Goal: Communication & Community: Participate in discussion

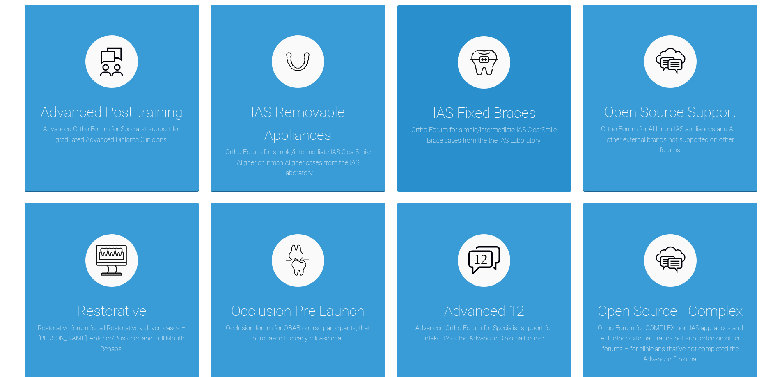
scroll to position [205, 0]
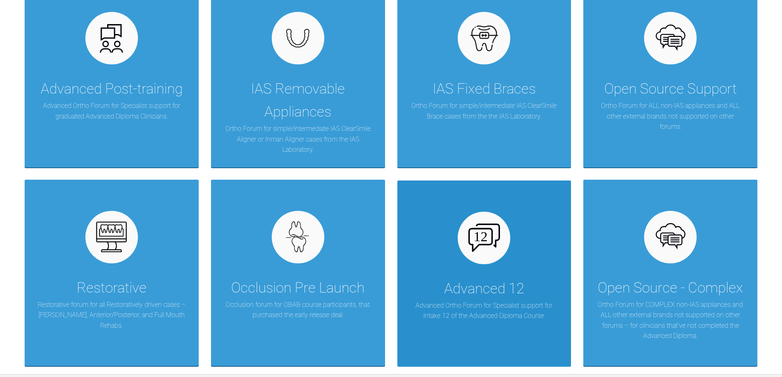
click at [452, 321] on p "Advanced Ortho Forum for Specialist support for Intake 12 of the Advanced Diplo…" at bounding box center [484, 311] width 149 height 21
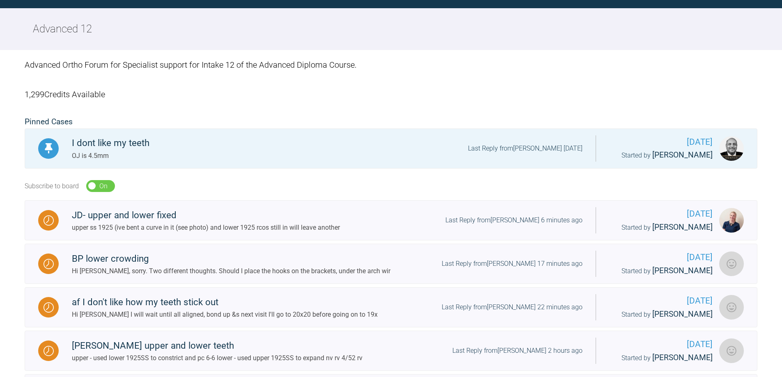
scroll to position [205, 0]
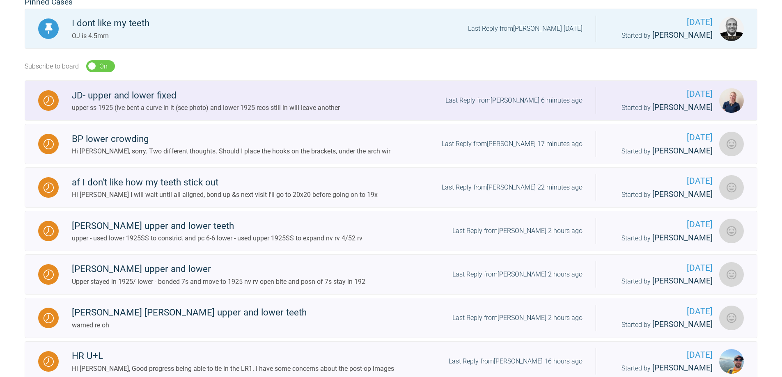
click at [53, 94] on div at bounding box center [48, 100] width 21 height 21
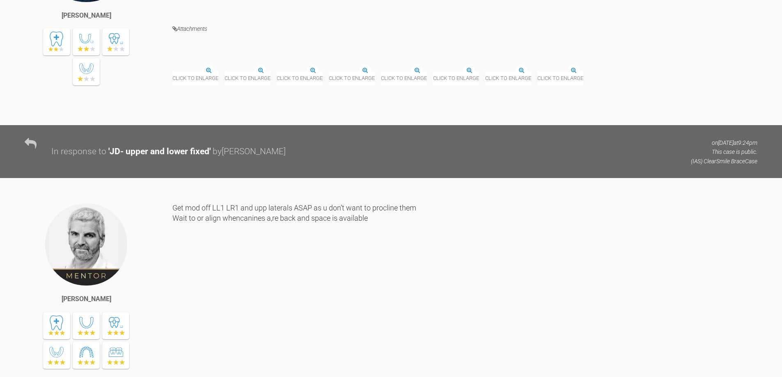
scroll to position [2012, 0]
